Goal: Transaction & Acquisition: Download file/media

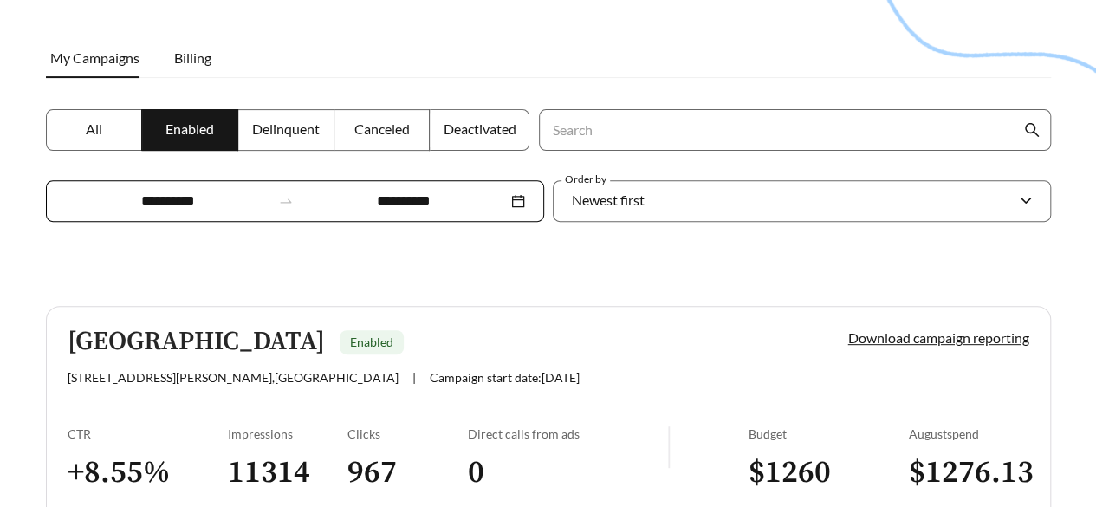
scroll to position [260, 0]
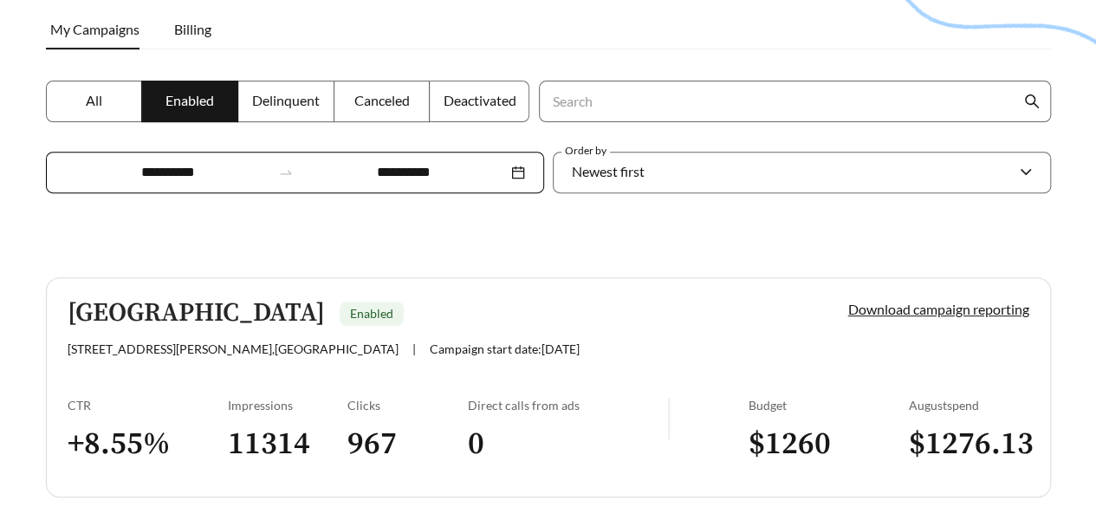
click at [298, 112] on label "Delinquent" at bounding box center [286, 102] width 96 height 42
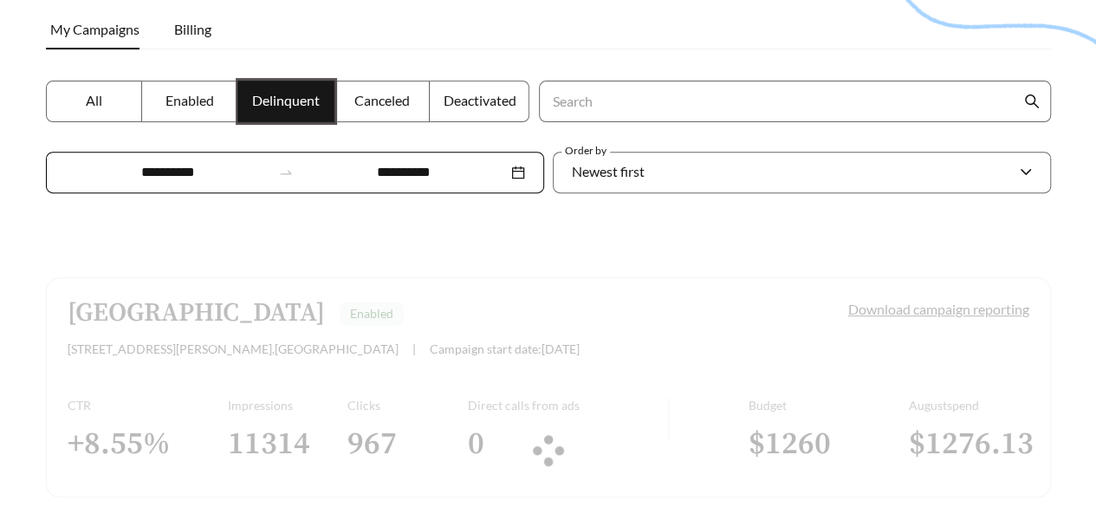
scroll to position [250, 0]
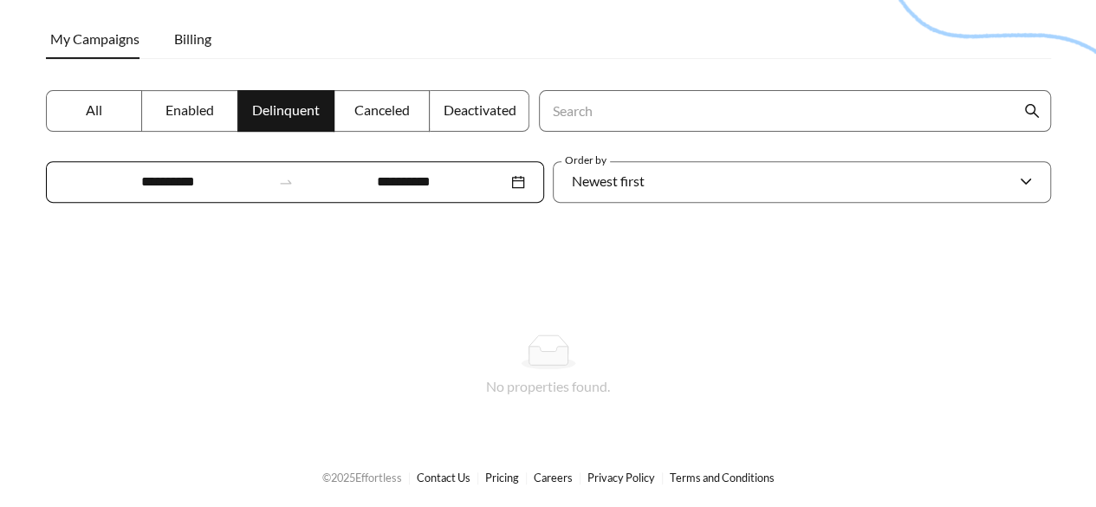
click at [396, 101] on span "Canceled" at bounding box center [381, 109] width 55 height 16
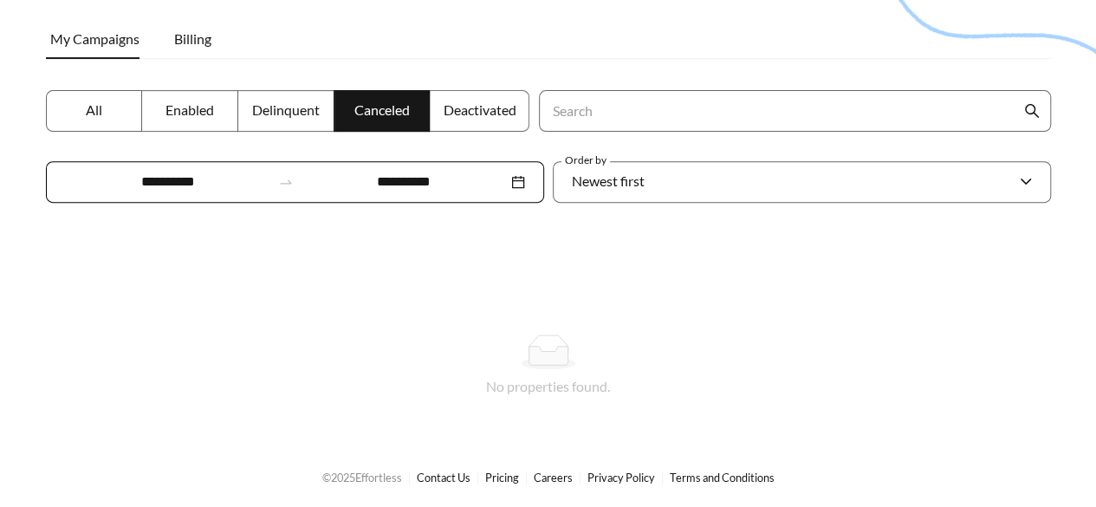
click at [500, 99] on label "Deactivated" at bounding box center [480, 111] width 100 height 42
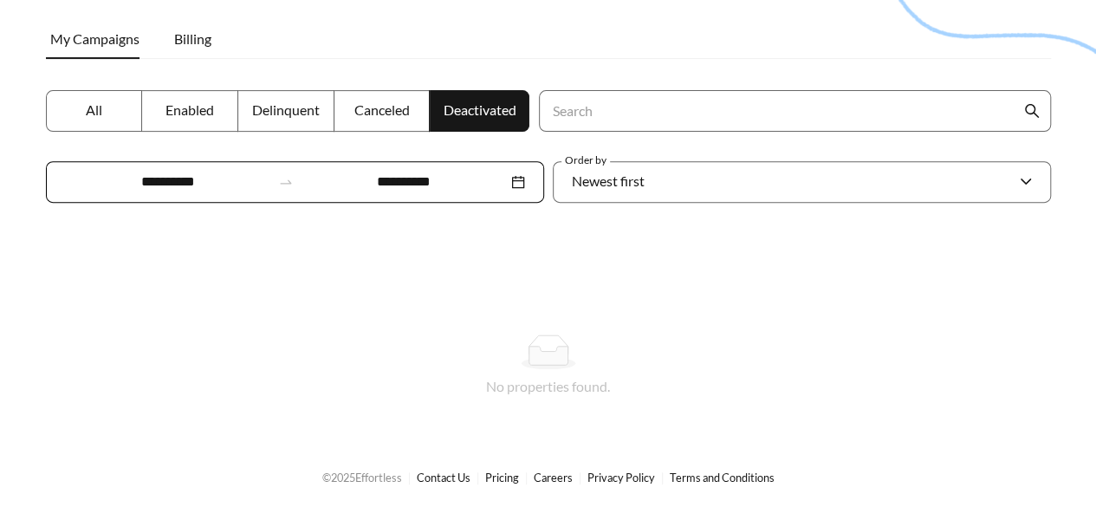
click at [224, 114] on label "Enabled" at bounding box center [190, 111] width 96 height 42
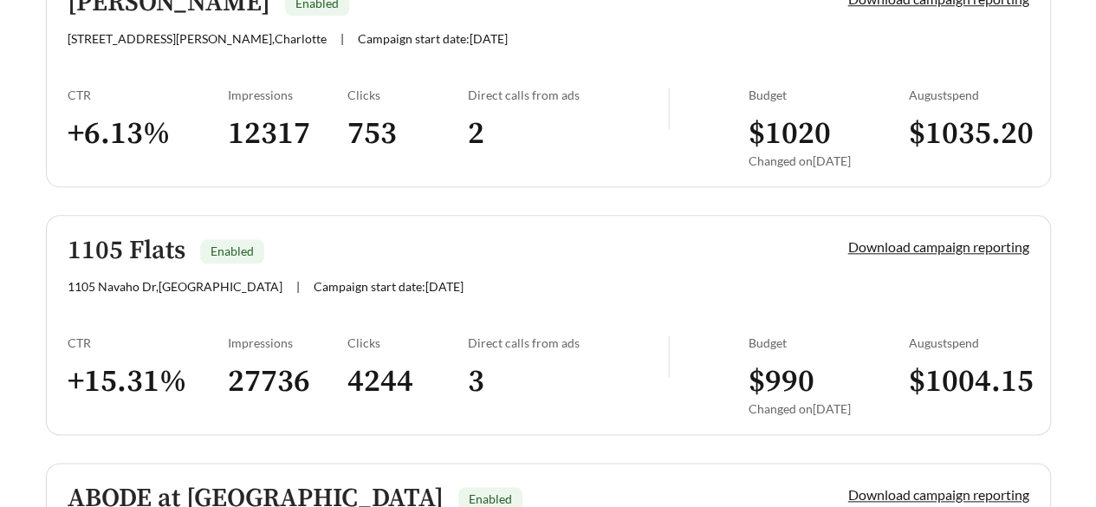
scroll to position [857, 0]
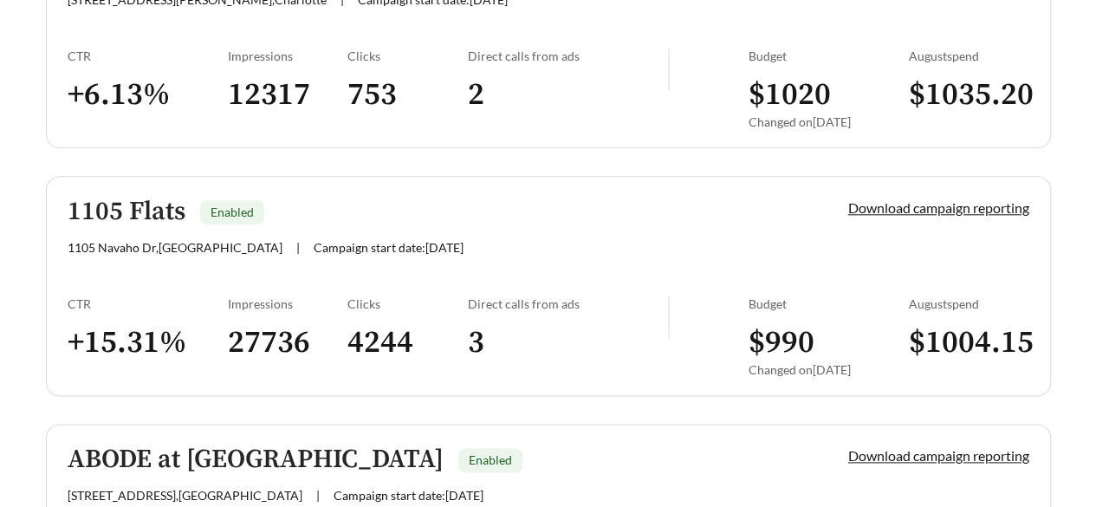
click at [308, 207] on div "1105 Flats Enabled" at bounding box center [429, 212] width 722 height 29
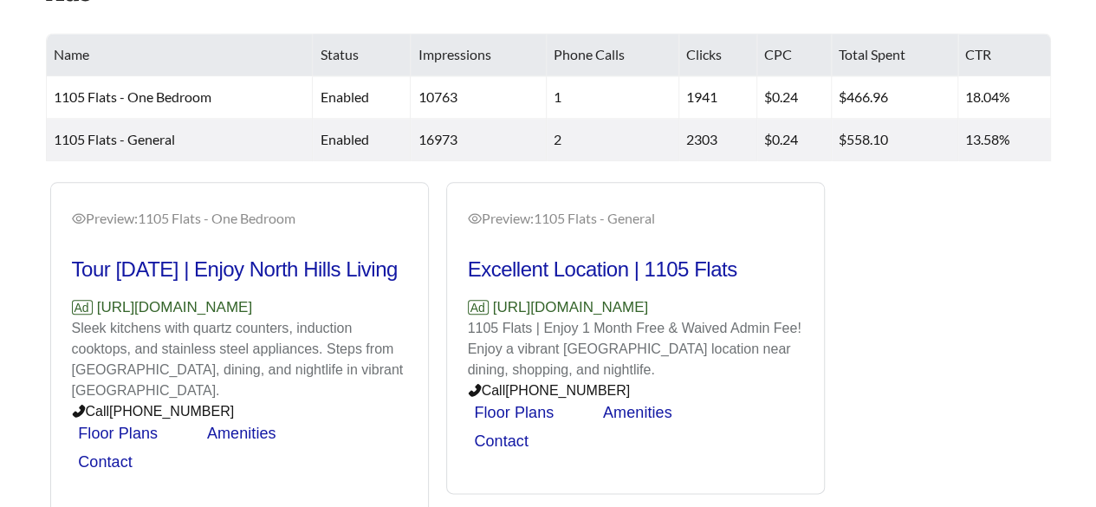
scroll to position [780, 0]
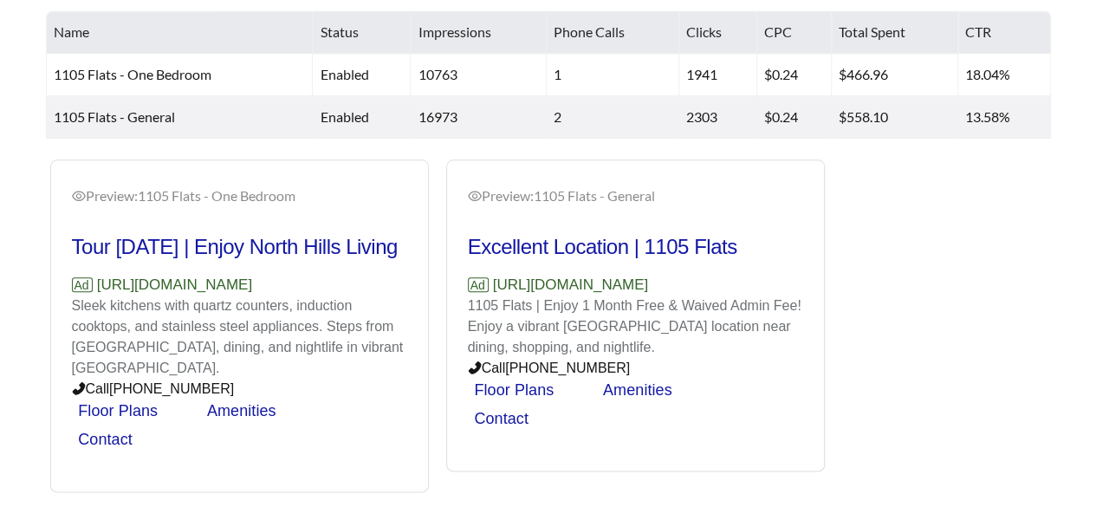
click at [340, 244] on div "Preview: 1105 Flats - One Bedroom Tour [DATE] | Enjoy North Hills Living Ad [UR…" at bounding box center [438, 326] width 792 height 334
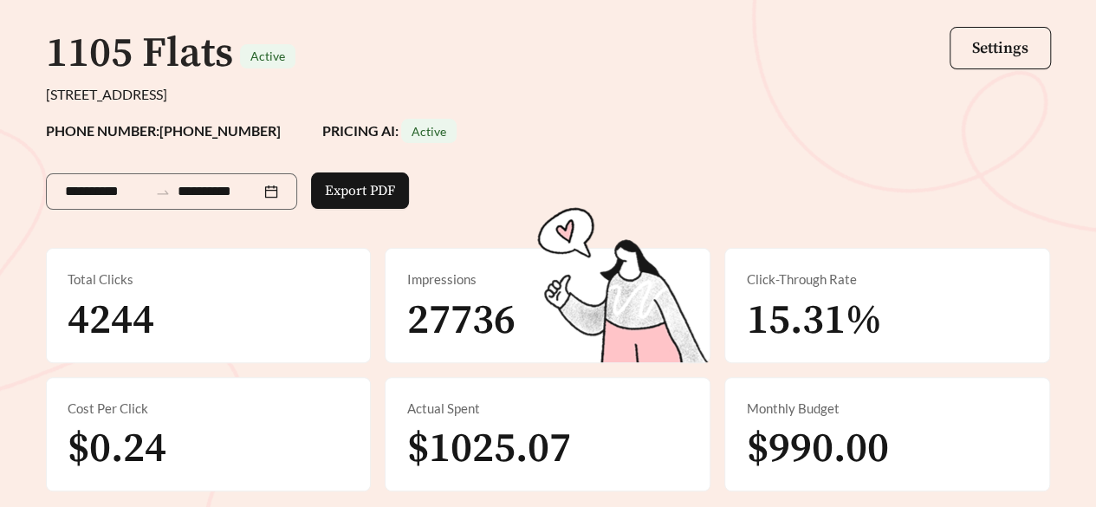
scroll to position [43, 0]
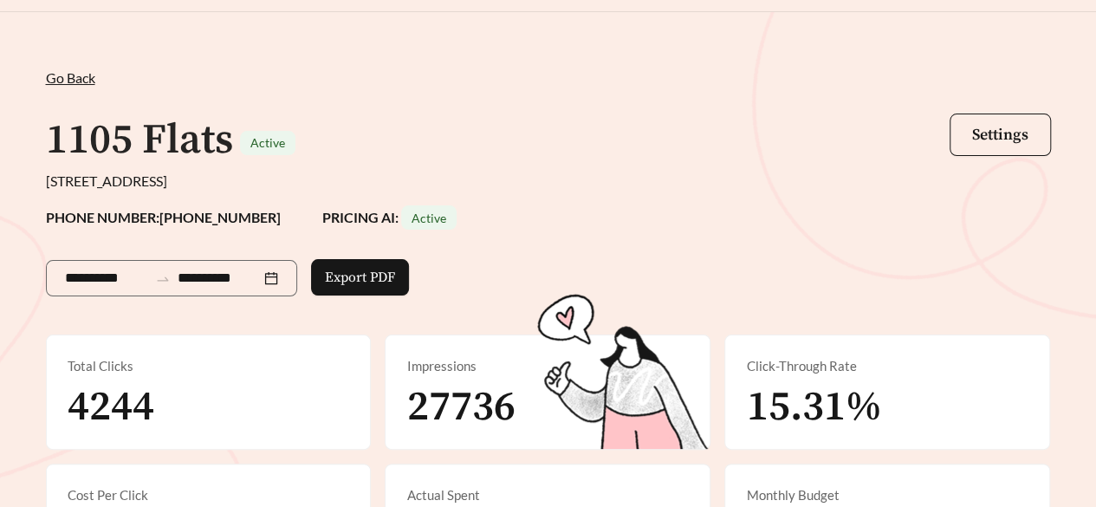
click at [52, 81] on span "Go Back" at bounding box center [70, 77] width 49 height 16
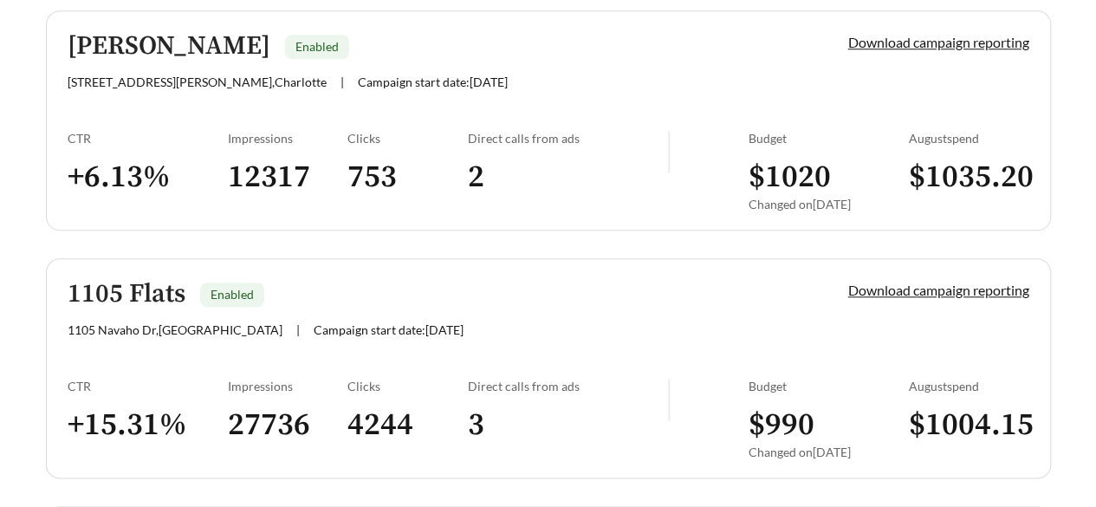
scroll to position [768, 0]
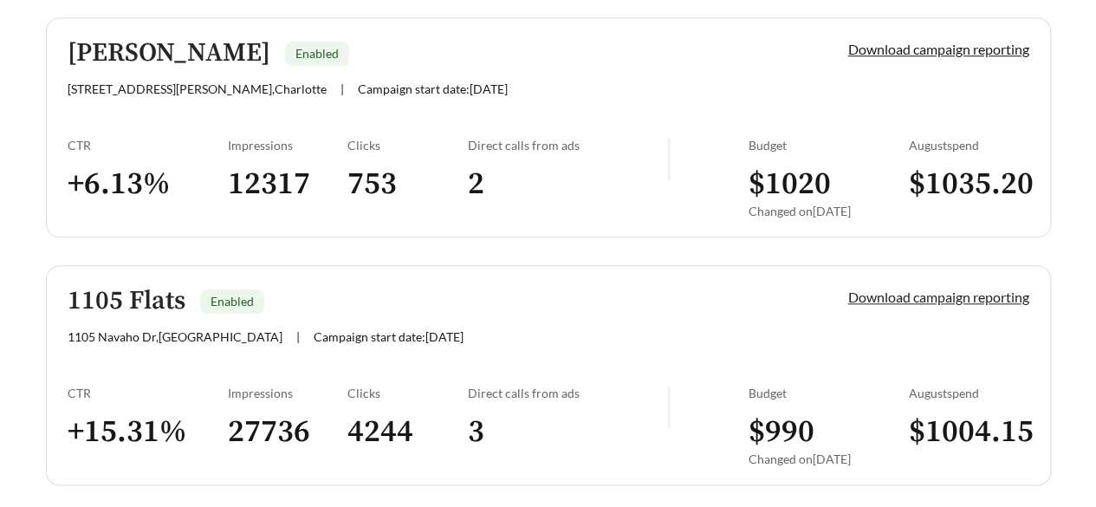
click at [934, 297] on link "Download campaign reporting" at bounding box center [938, 297] width 181 height 16
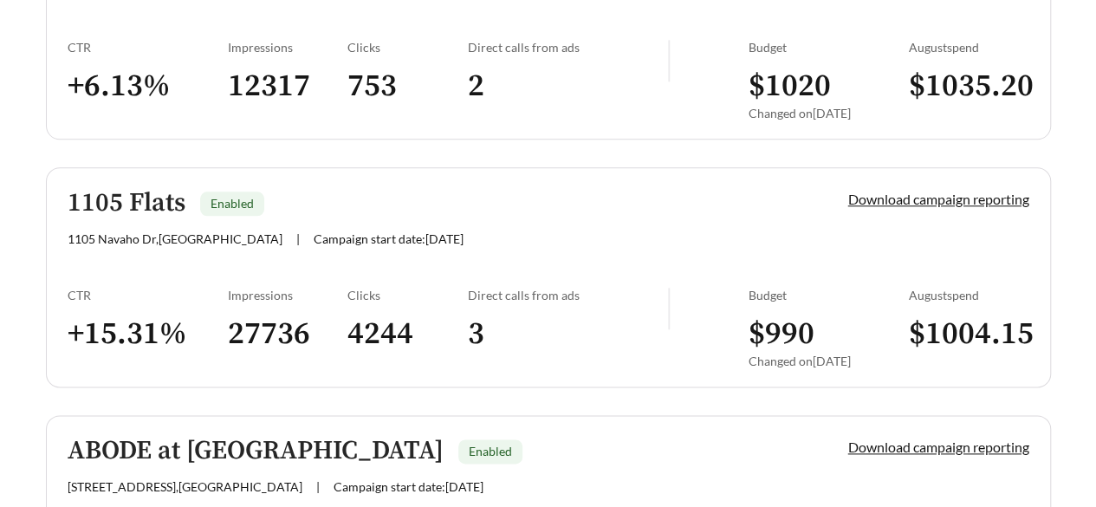
scroll to position [866, 0]
click at [1014, 199] on link "Download campaign reporting" at bounding box center [938, 198] width 181 height 16
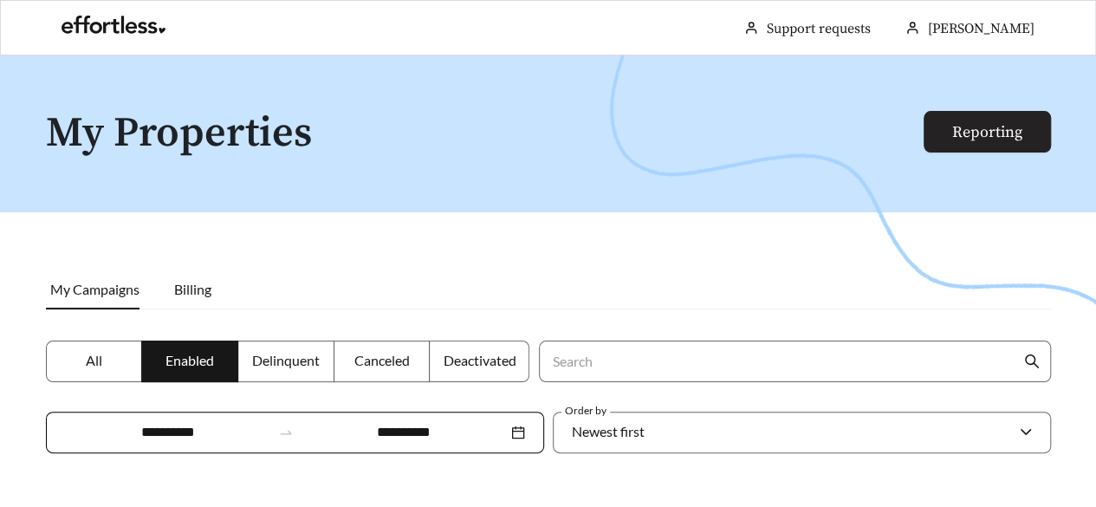
click at [961, 142] on link "Reporting" at bounding box center [987, 132] width 70 height 20
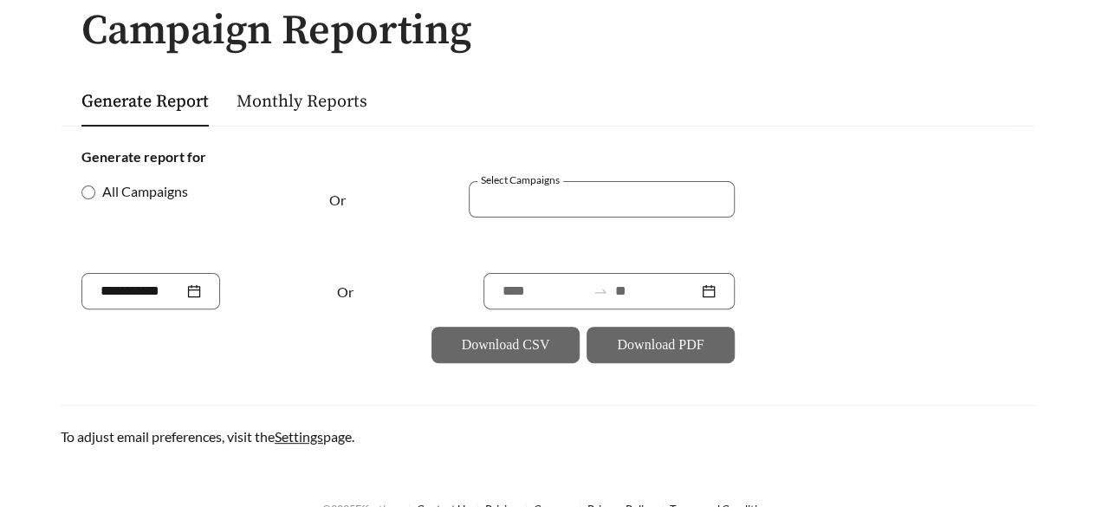
scroll to position [151, 0]
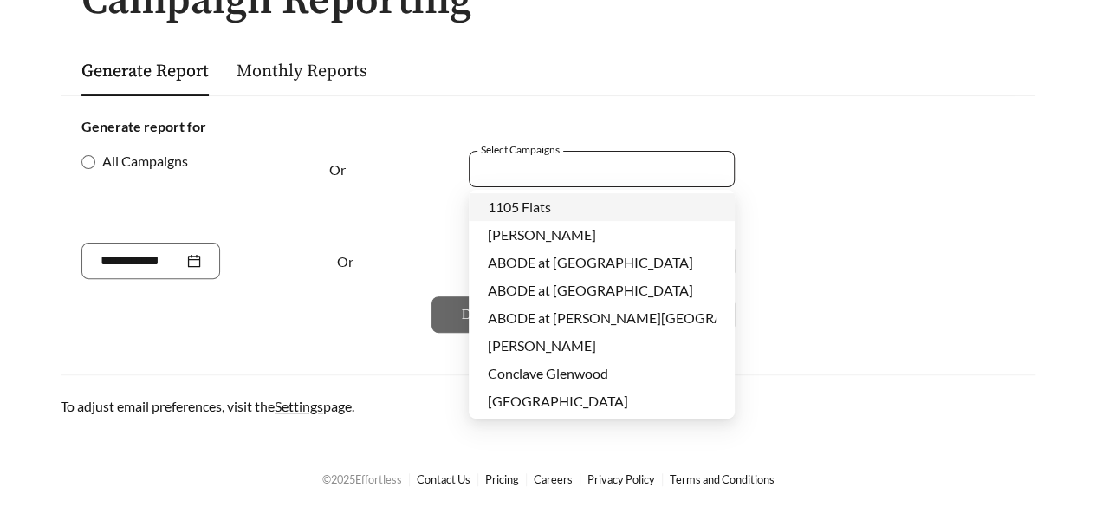
click at [522, 163] on div at bounding box center [590, 168] width 226 height 23
click at [527, 213] on span "1105 Flats" at bounding box center [519, 206] width 63 height 16
click at [210, 297] on div "Download CSV Download PDF" at bounding box center [407, 314] width 653 height 36
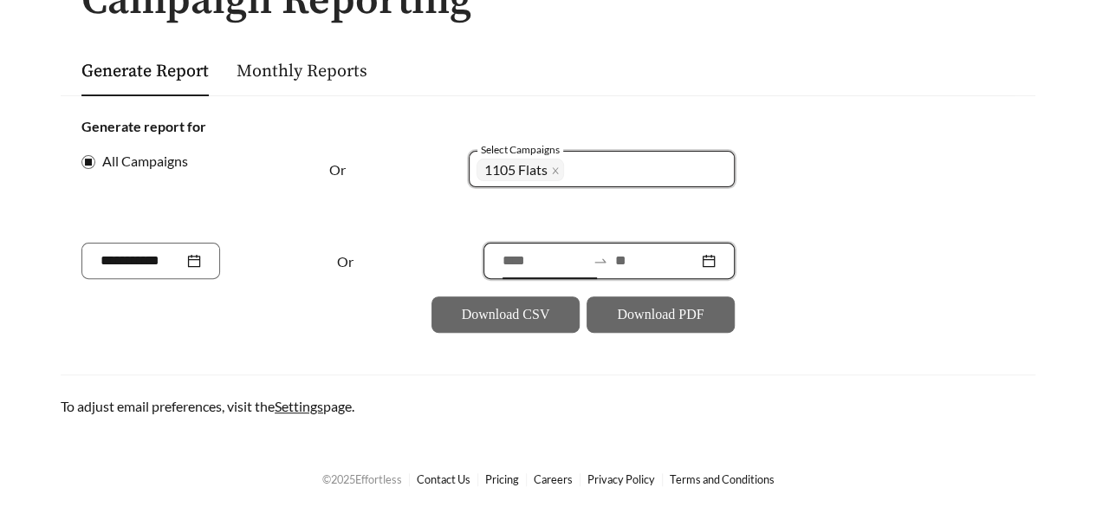
click at [503, 263] on input at bounding box center [544, 260] width 83 height 21
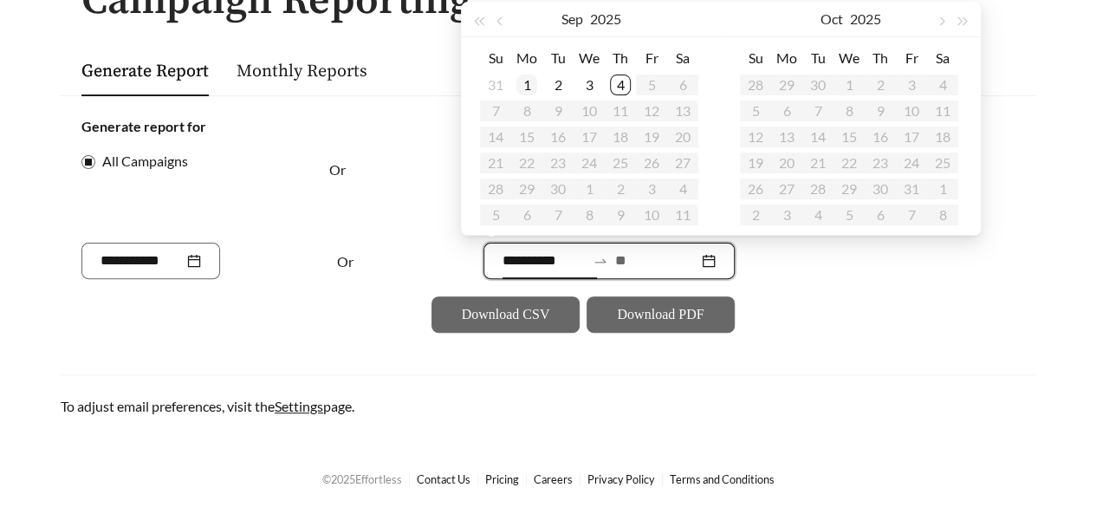
type input "**********"
click at [499, 18] on span "button" at bounding box center [500, 21] width 9 height 9
type input "**********"
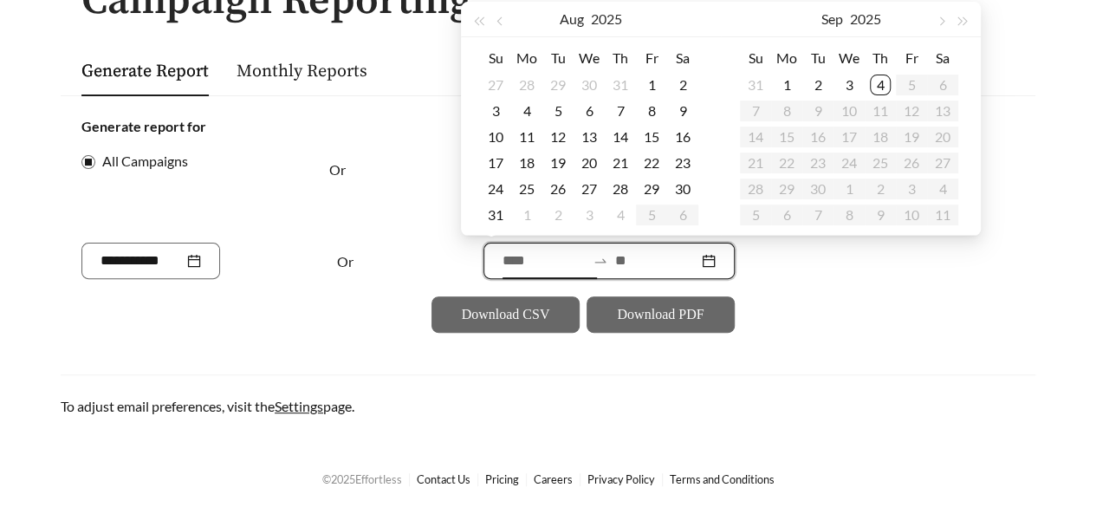
type input "**********"
click at [650, 85] on div "1" at bounding box center [651, 85] width 21 height 21
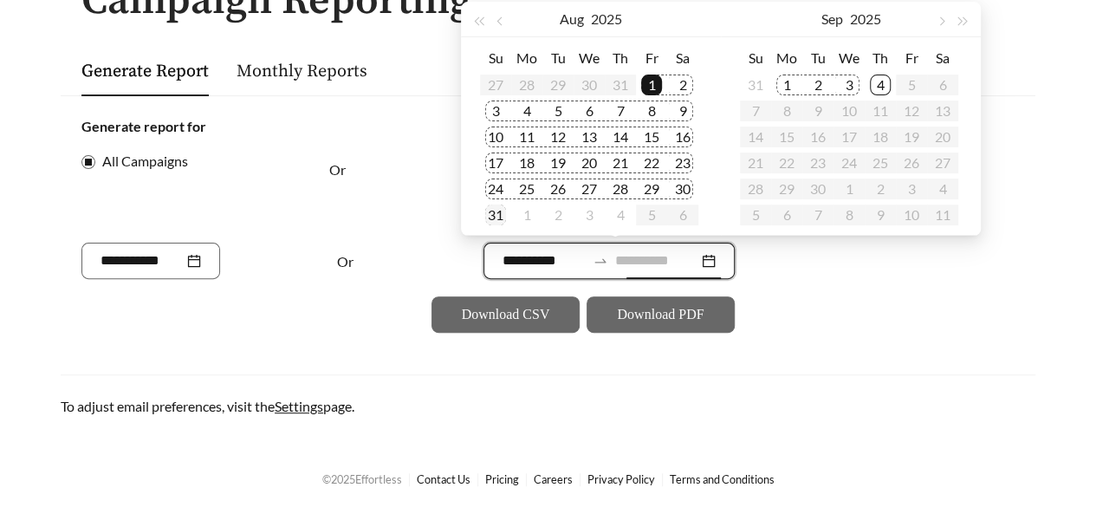
type input "**********"
click at [493, 216] on div "31" at bounding box center [495, 214] width 21 height 21
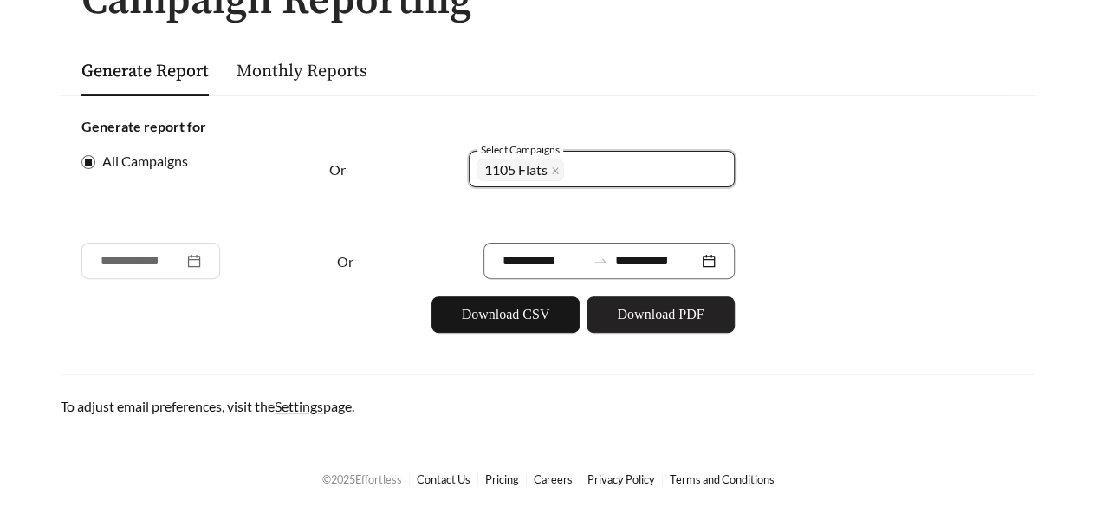
click at [646, 310] on span "Download PDF" at bounding box center [660, 314] width 87 height 21
